Goal: Find specific page/section: Find specific page/section

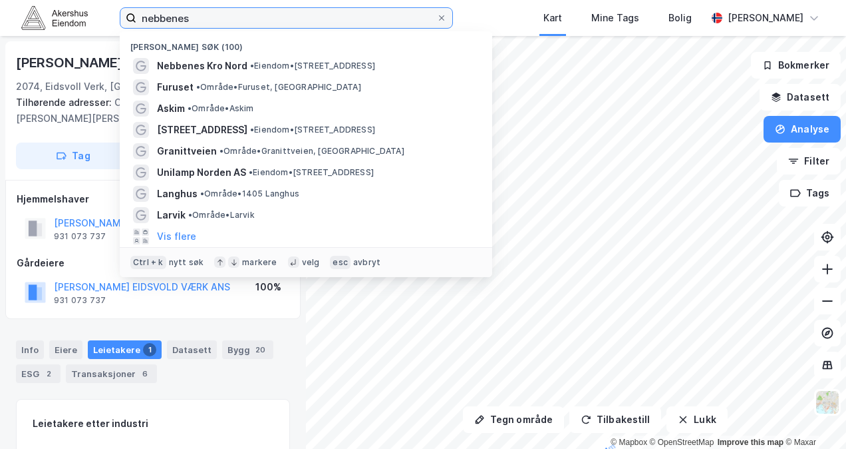
click at [168, 13] on input "nebbenes" at bounding box center [286, 18] width 300 height 20
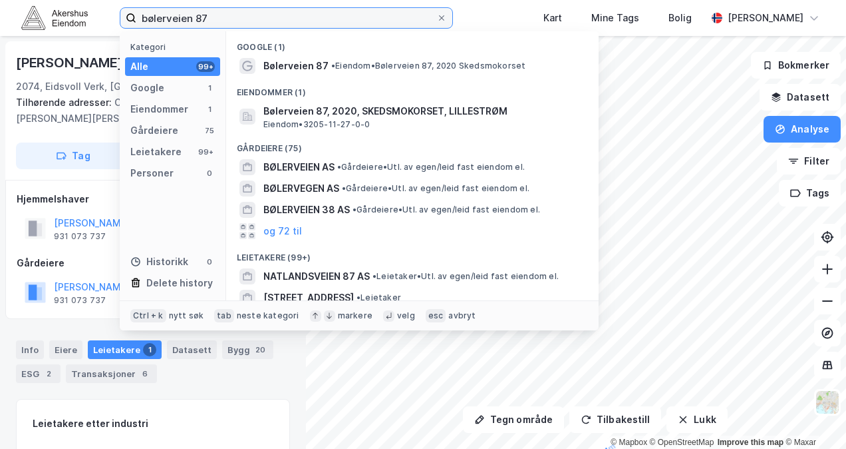
click at [267, 9] on input "bølerveien 87" at bounding box center [286, 18] width 300 height 20
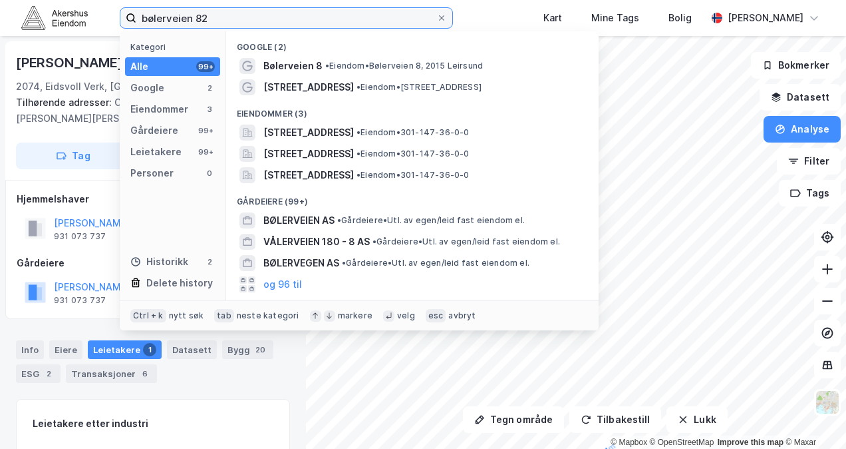
type input "bølerveien 82"
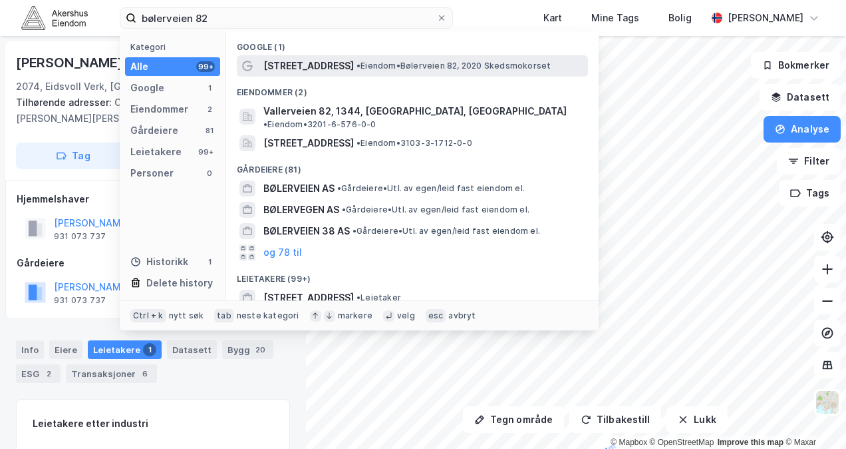
click at [318, 71] on span "[STREET_ADDRESS]" at bounding box center [309, 66] width 91 height 16
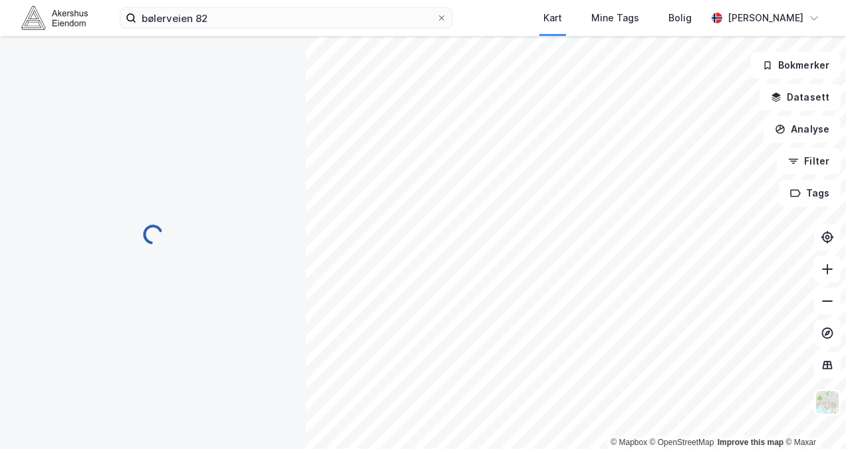
scroll to position [49, 0]
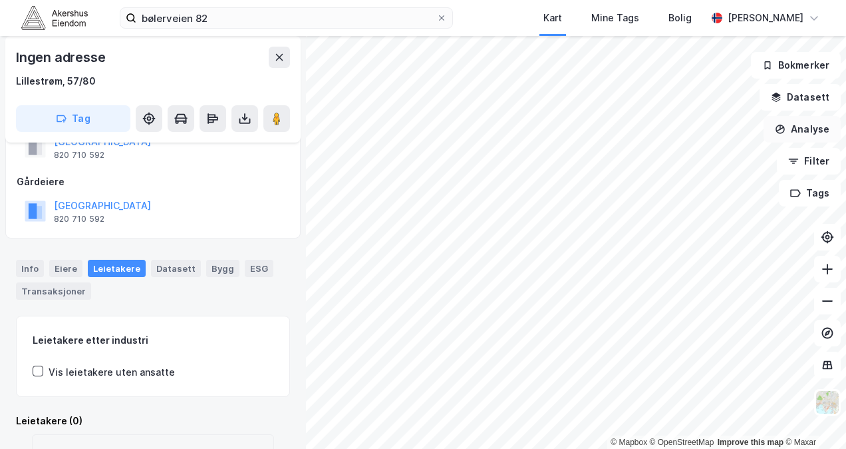
click at [802, 127] on button "Analyse" at bounding box center [802, 129] width 77 height 27
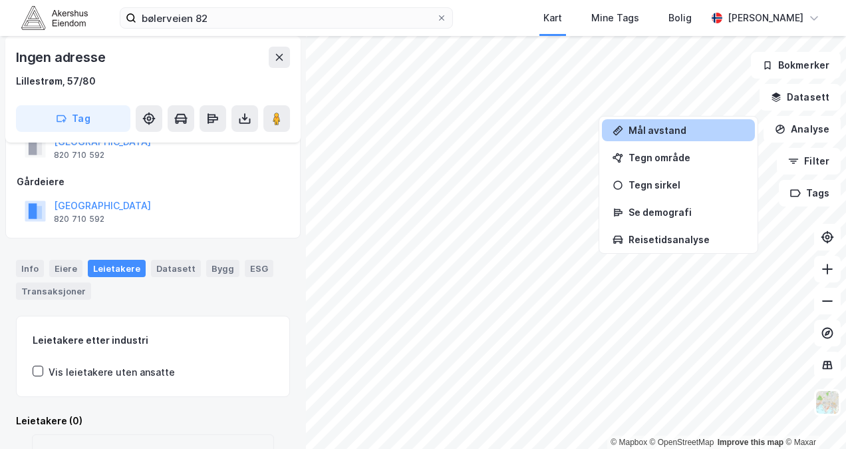
click at [655, 133] on div "Mål avstand" at bounding box center [687, 129] width 116 height 11
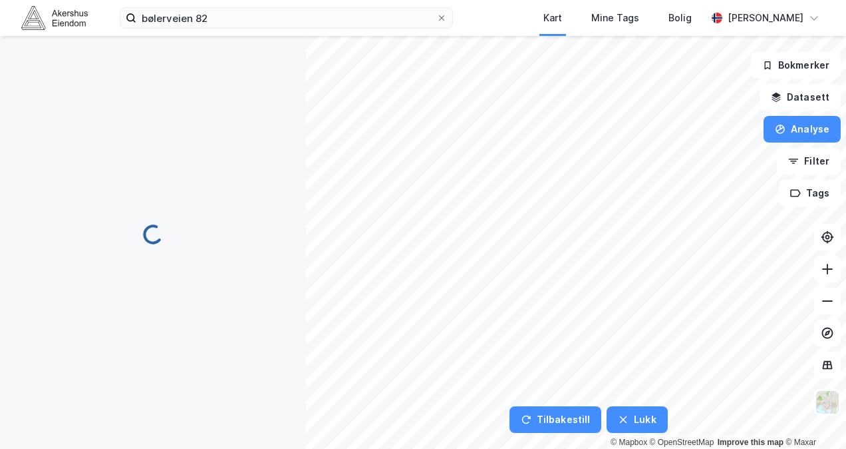
scroll to position [0, 0]
